Goal: Task Accomplishment & Management: Use online tool/utility

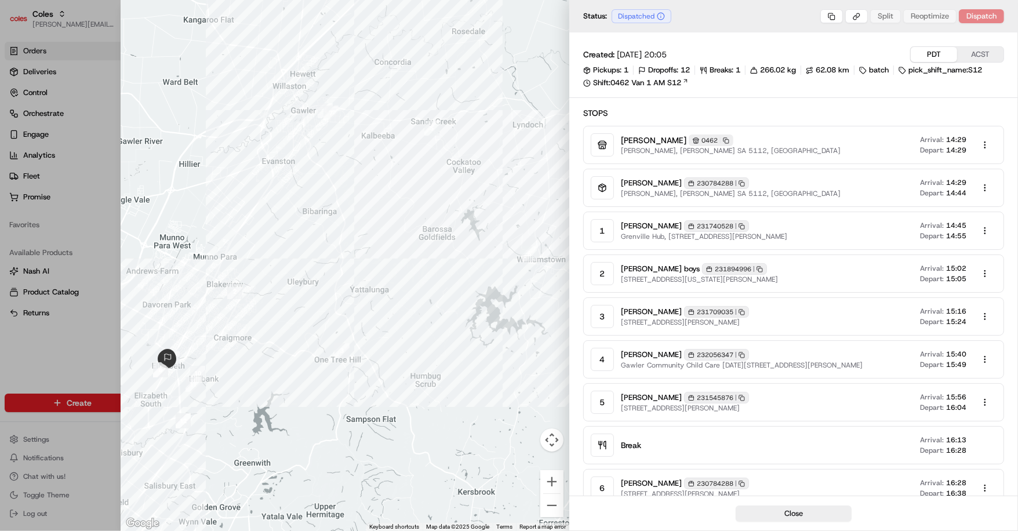
click at [89, 337] on div at bounding box center [509, 265] width 1018 height 531
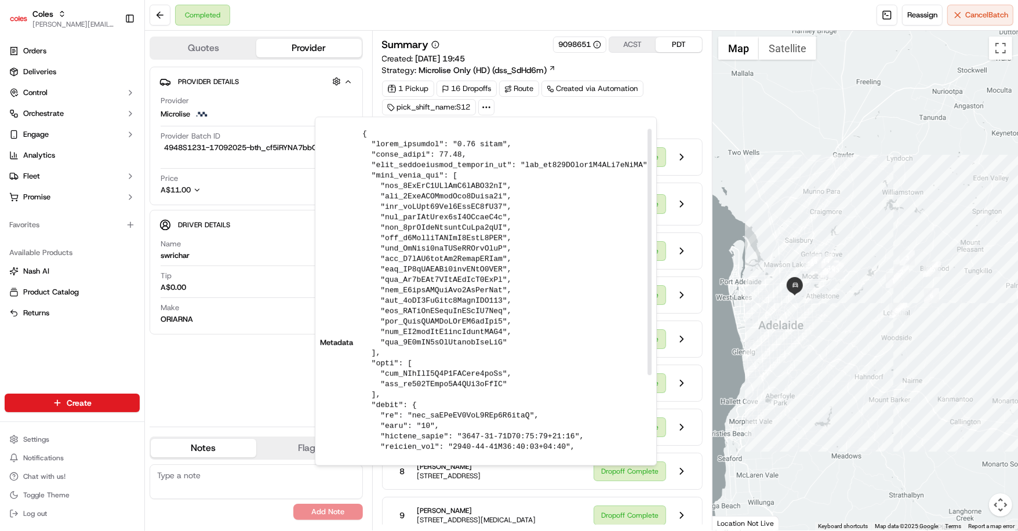
click at [671, 111] on div "1 Pickup 16 Dropoffs Route Created via Automation pick_shift_name:S12" at bounding box center [542, 98] width 321 height 35
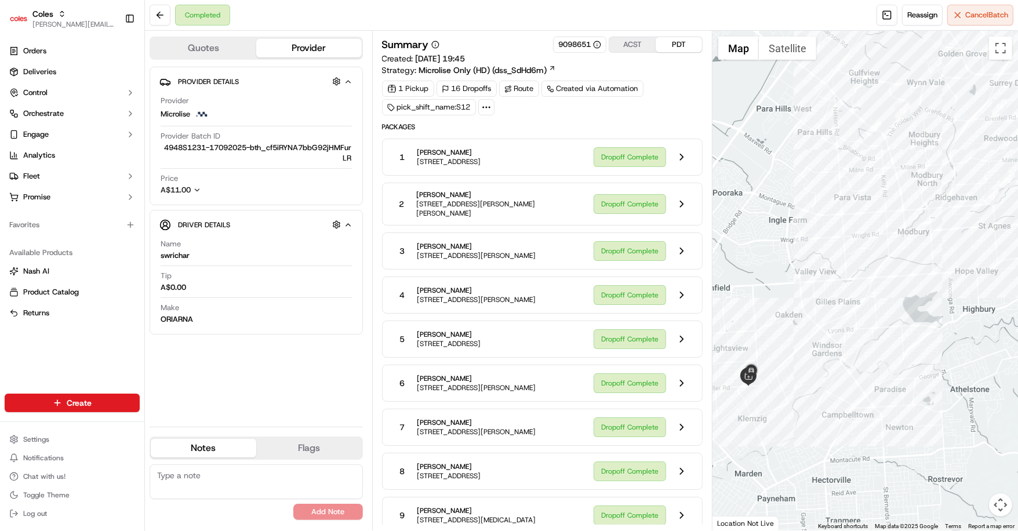
drag, startPoint x: 797, startPoint y: 338, endPoint x: 887, endPoint y: 328, distance: 91.0
click at [887, 328] on div at bounding box center [864, 281] width 305 height 500
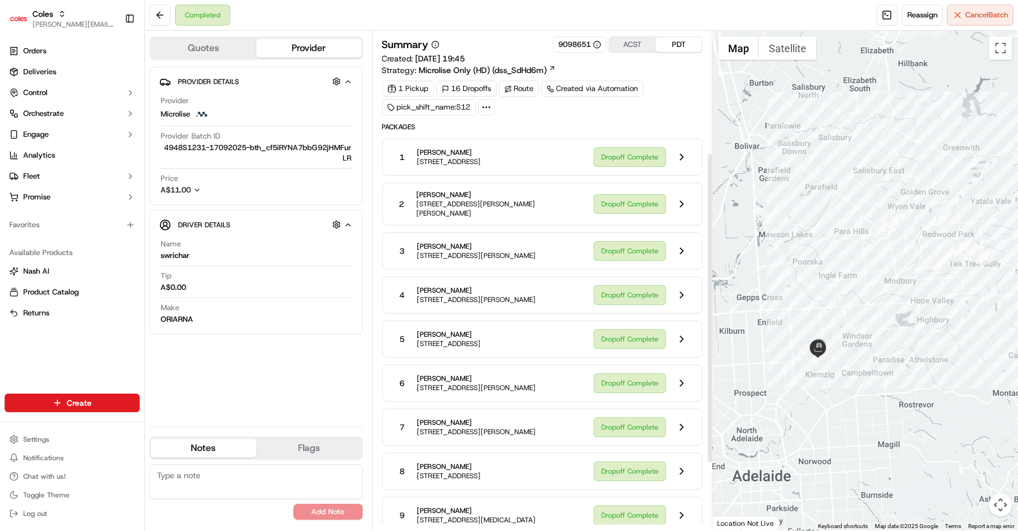
scroll to position [303, 0]
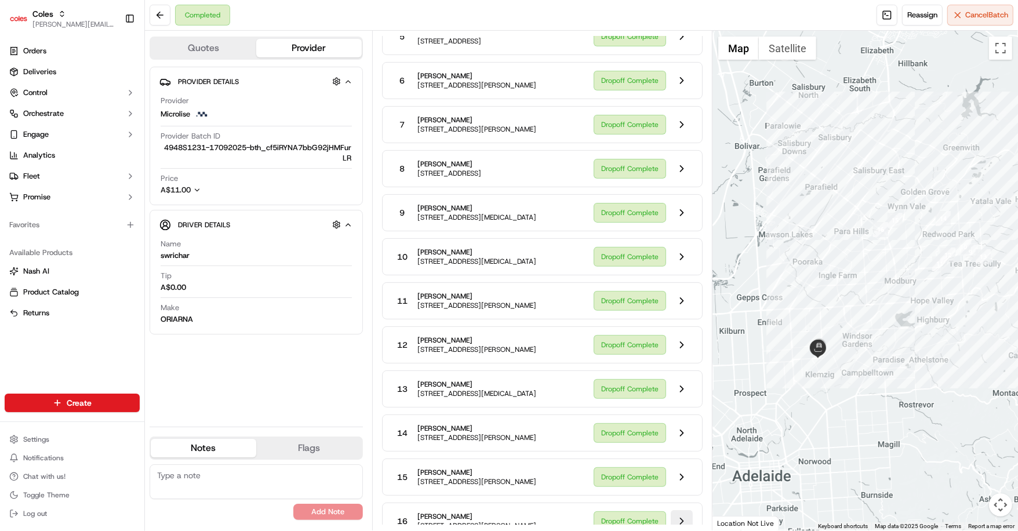
click at [688, 510] on button at bounding box center [682, 521] width 22 height 22
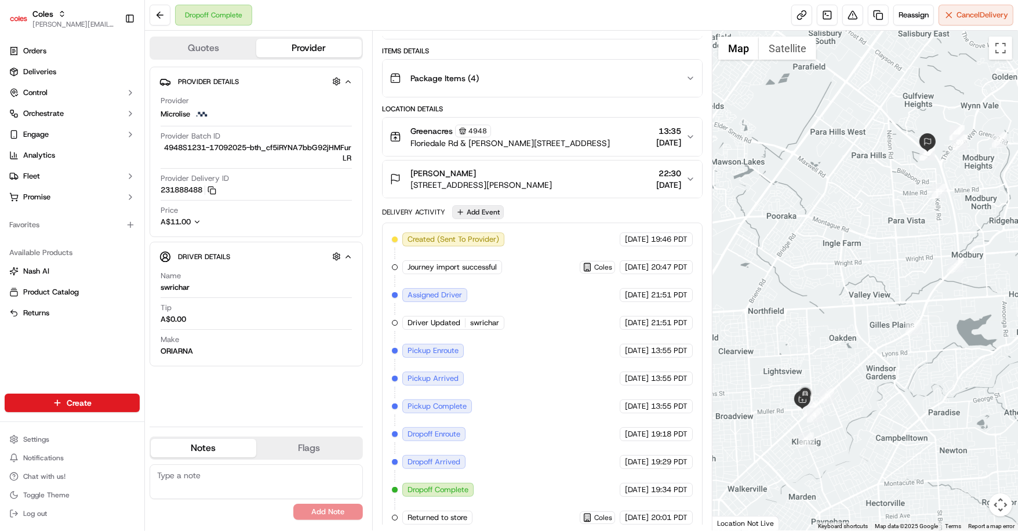
click at [471, 212] on button "Add Event" at bounding box center [478, 212] width 52 height 14
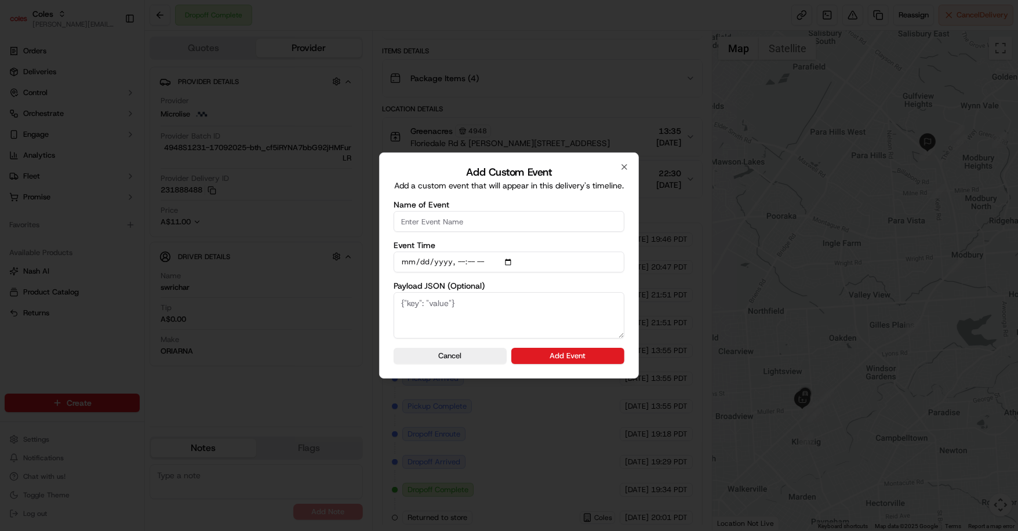
click at [689, 285] on div at bounding box center [509, 265] width 1018 height 531
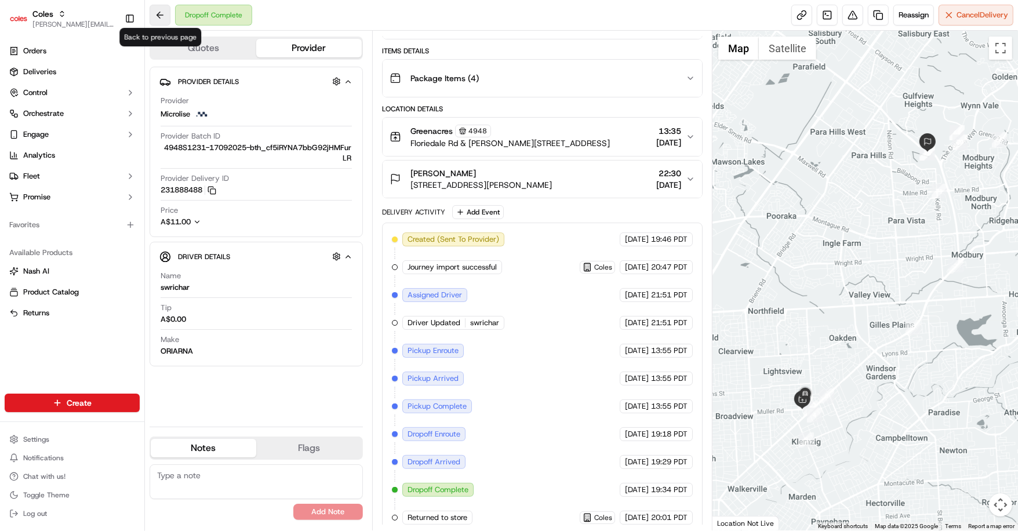
click at [163, 8] on button at bounding box center [160, 15] width 21 height 21
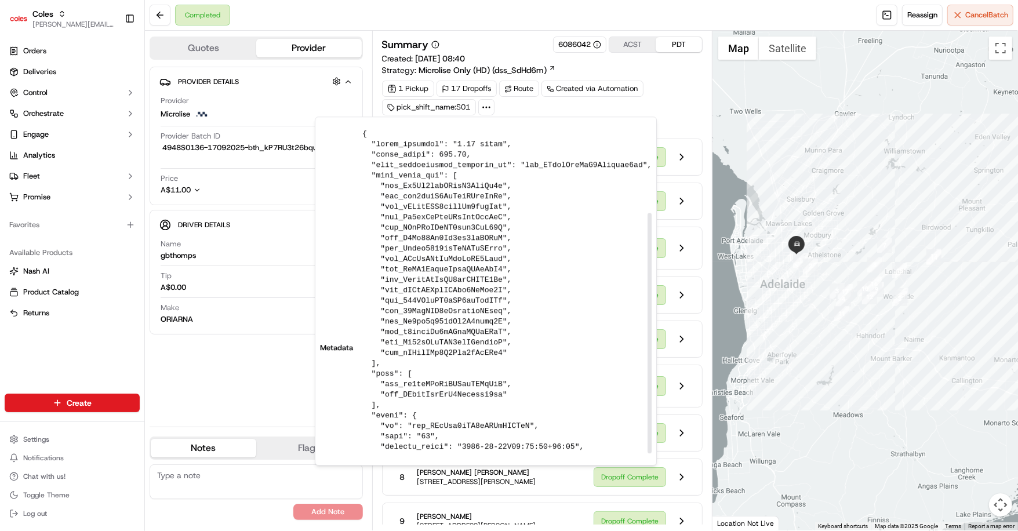
scroll to position [113, 0]
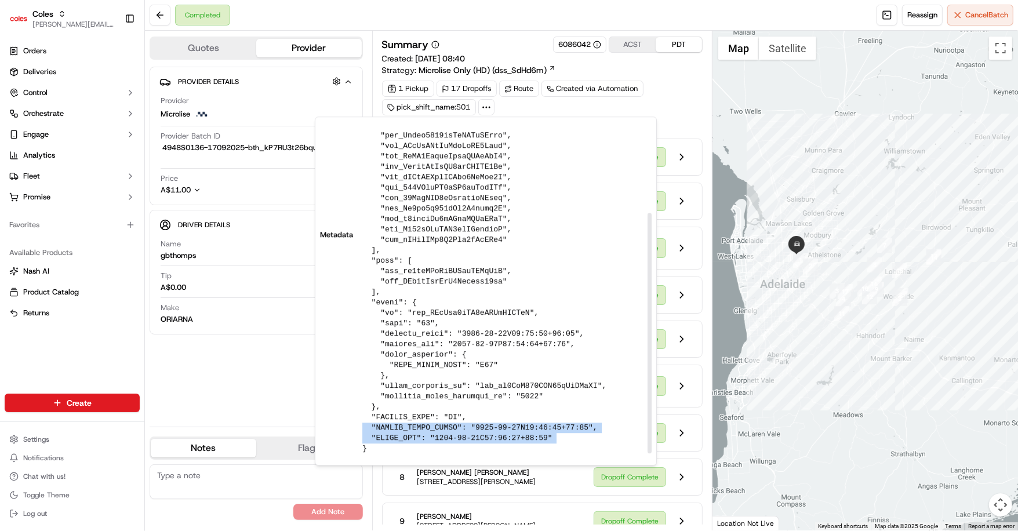
click at [527, 427] on pre at bounding box center [506, 235] width 289 height 438
drag, startPoint x: 482, startPoint y: 439, endPoint x: 521, endPoint y: 437, distance: 38.3
click at [521, 437] on pre at bounding box center [506, 235] width 289 height 438
click at [540, 434] on pre at bounding box center [506, 235] width 289 height 438
drag, startPoint x: 530, startPoint y: 430, endPoint x: 545, endPoint y: 430, distance: 15.1
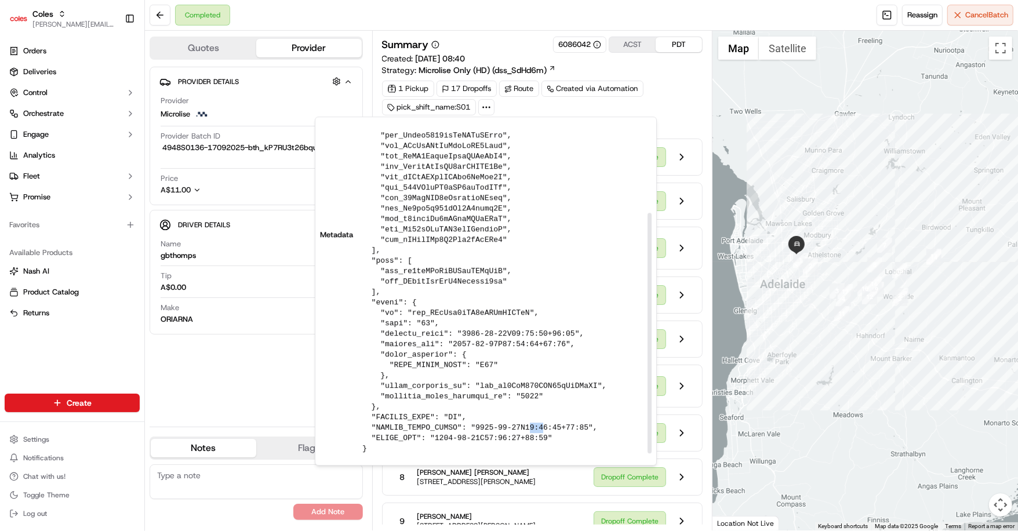
click at [545, 430] on pre at bounding box center [506, 235] width 289 height 438
click at [566, 416] on pre at bounding box center [506, 235] width 289 height 438
click at [269, 397] on div "Provider Details Hidden ( 3 ) Provider Microlise Provider Batch ID 4948S0136-17…" at bounding box center [256, 242] width 213 height 351
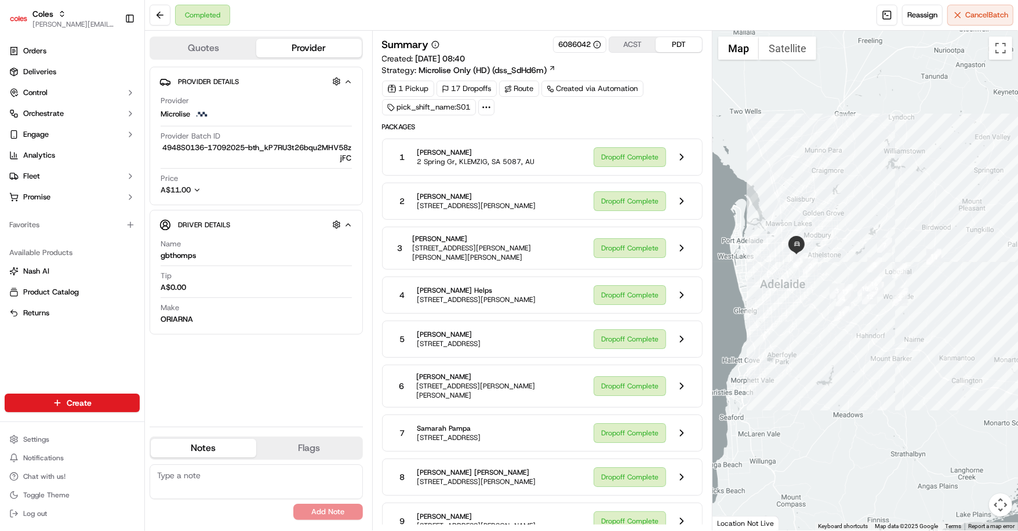
click at [481, 107] on icon at bounding box center [486, 107] width 10 height 10
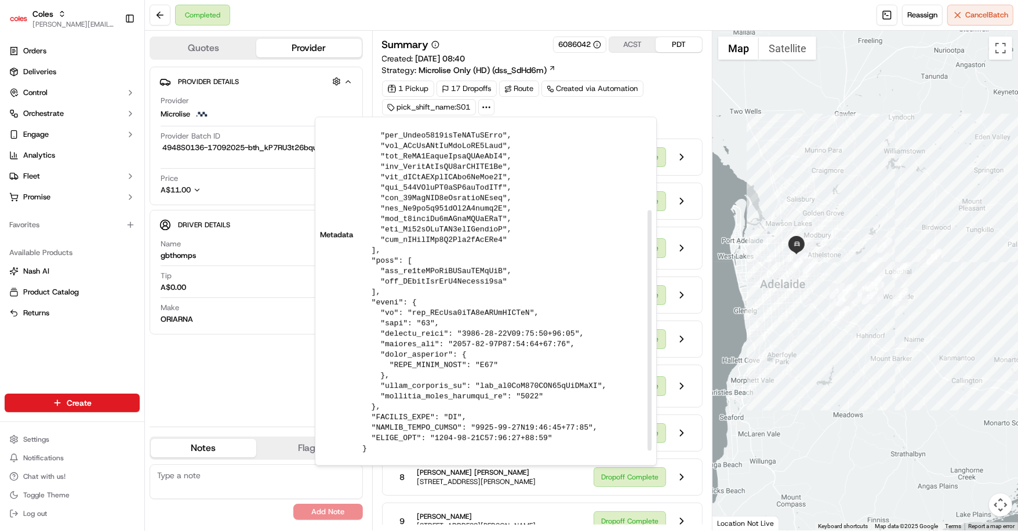
scroll to position [0, 0]
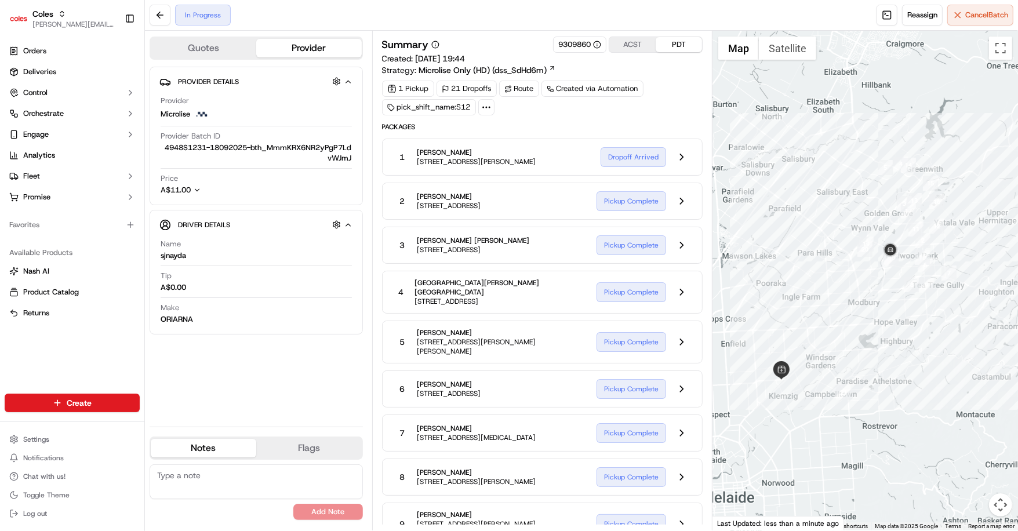
click at [491, 105] on div at bounding box center [486, 107] width 16 height 16
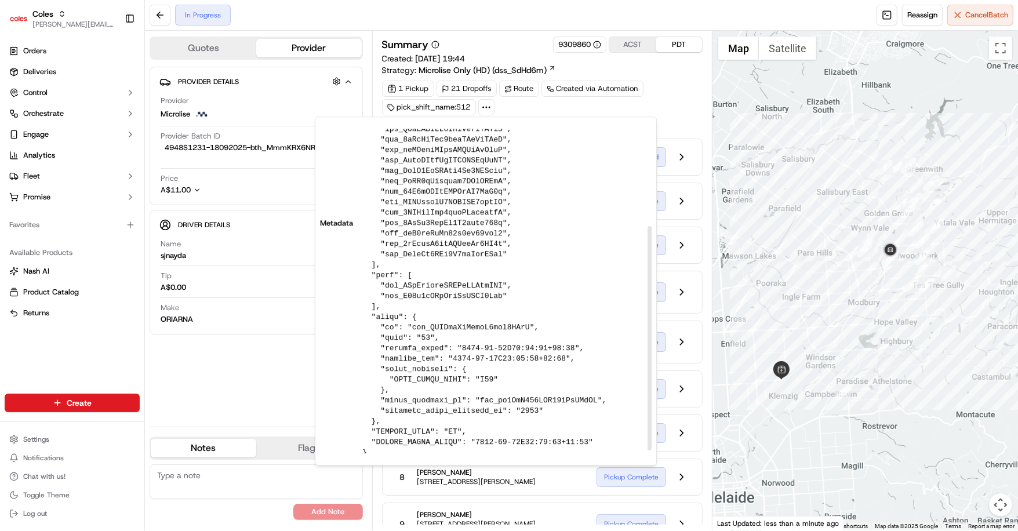
scroll to position [145, 0]
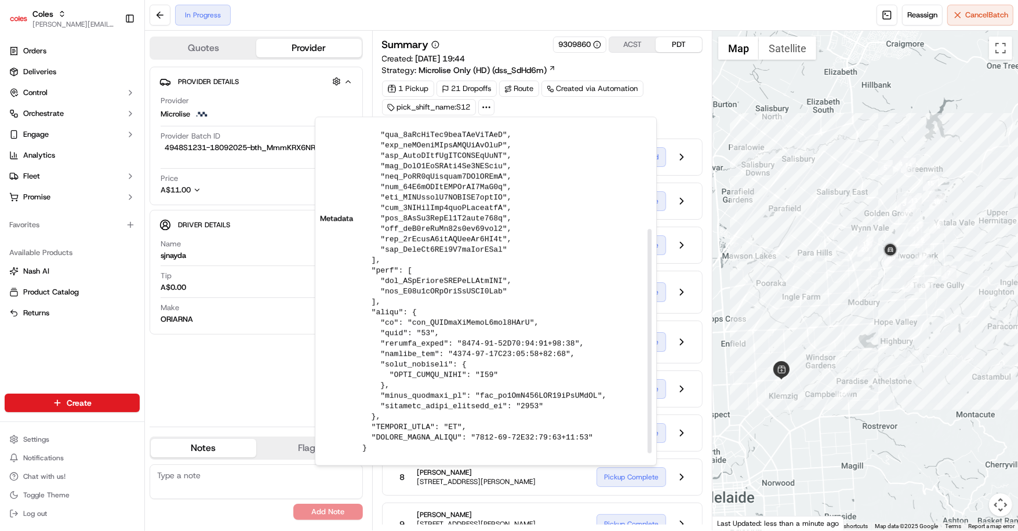
click at [214, 379] on div "Provider Details Hidden ( 3 ) Provider Microlise Provider Batch ID 4948S1231-18…" at bounding box center [256, 242] width 213 height 351
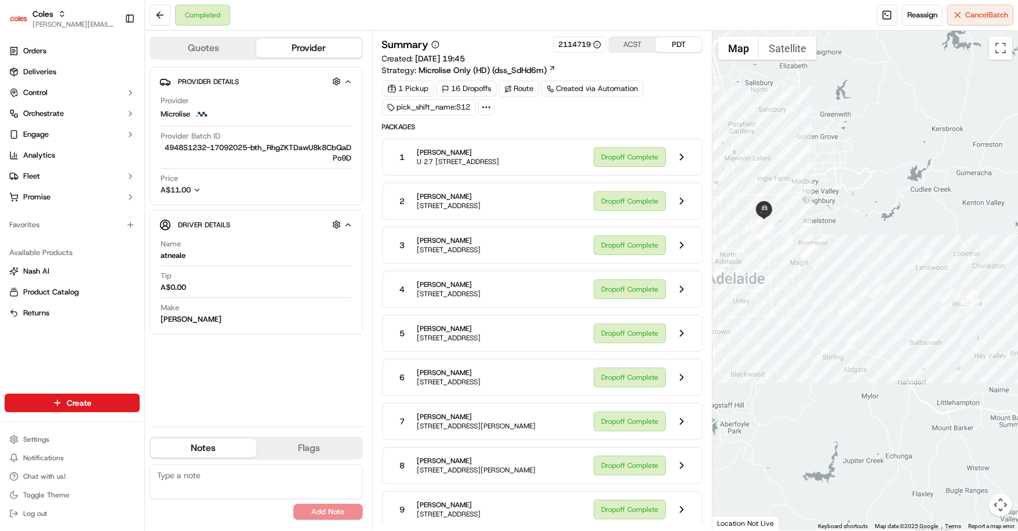
click at [486, 103] on icon at bounding box center [486, 107] width 10 height 10
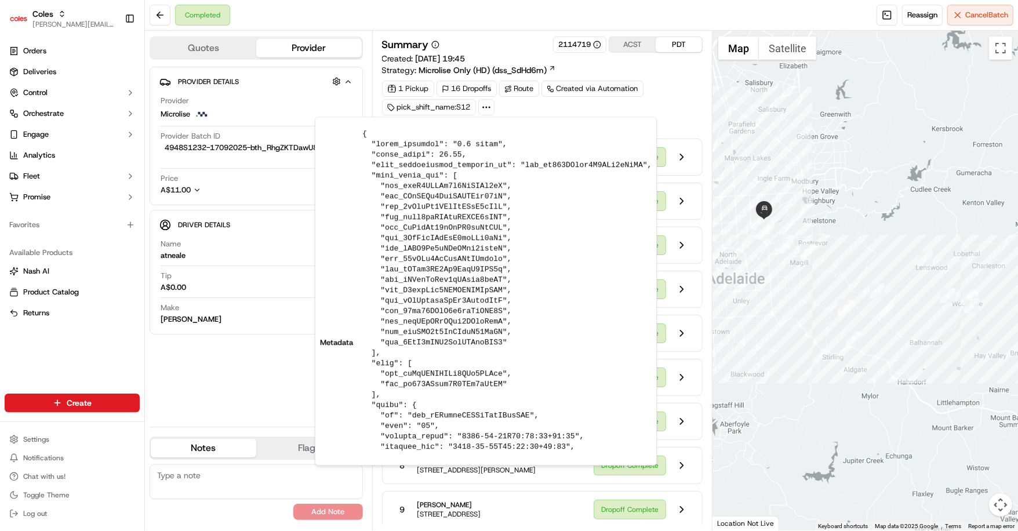
click at [486, 103] on icon at bounding box center [486, 107] width 10 height 10
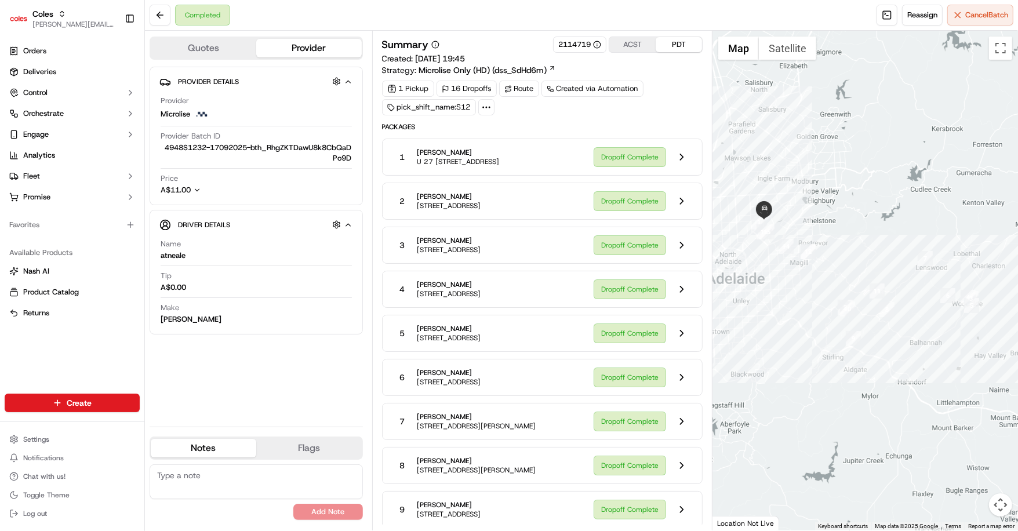
click at [486, 103] on icon at bounding box center [486, 107] width 10 height 10
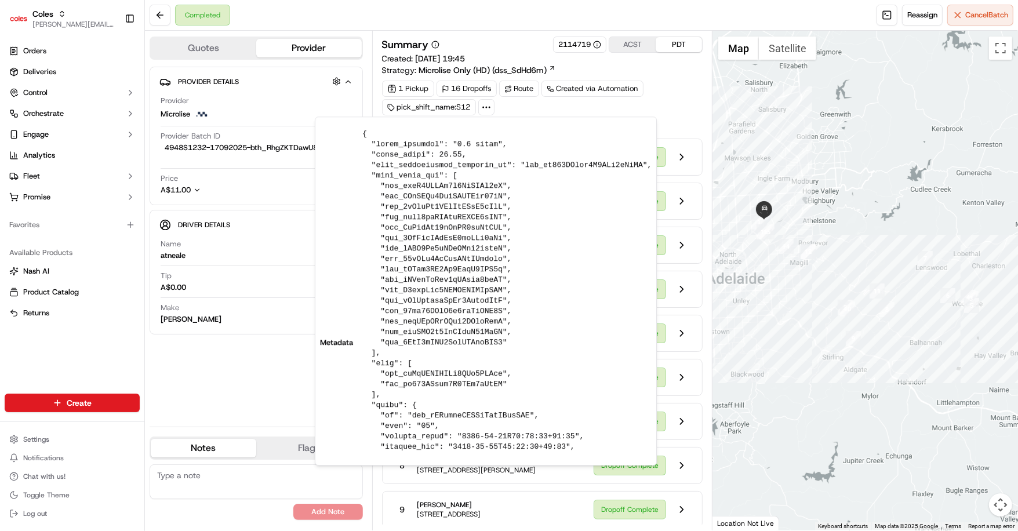
click at [486, 103] on icon at bounding box center [486, 107] width 10 height 10
